Goal: Navigation & Orientation: Find specific page/section

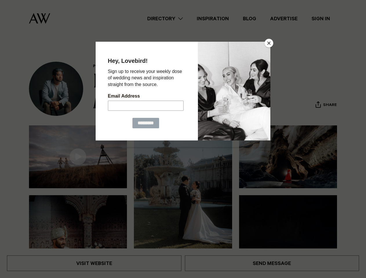
click at [269, 43] on button "Close" at bounding box center [268, 43] width 9 height 9
